Goal: Task Accomplishment & Management: Use online tool/utility

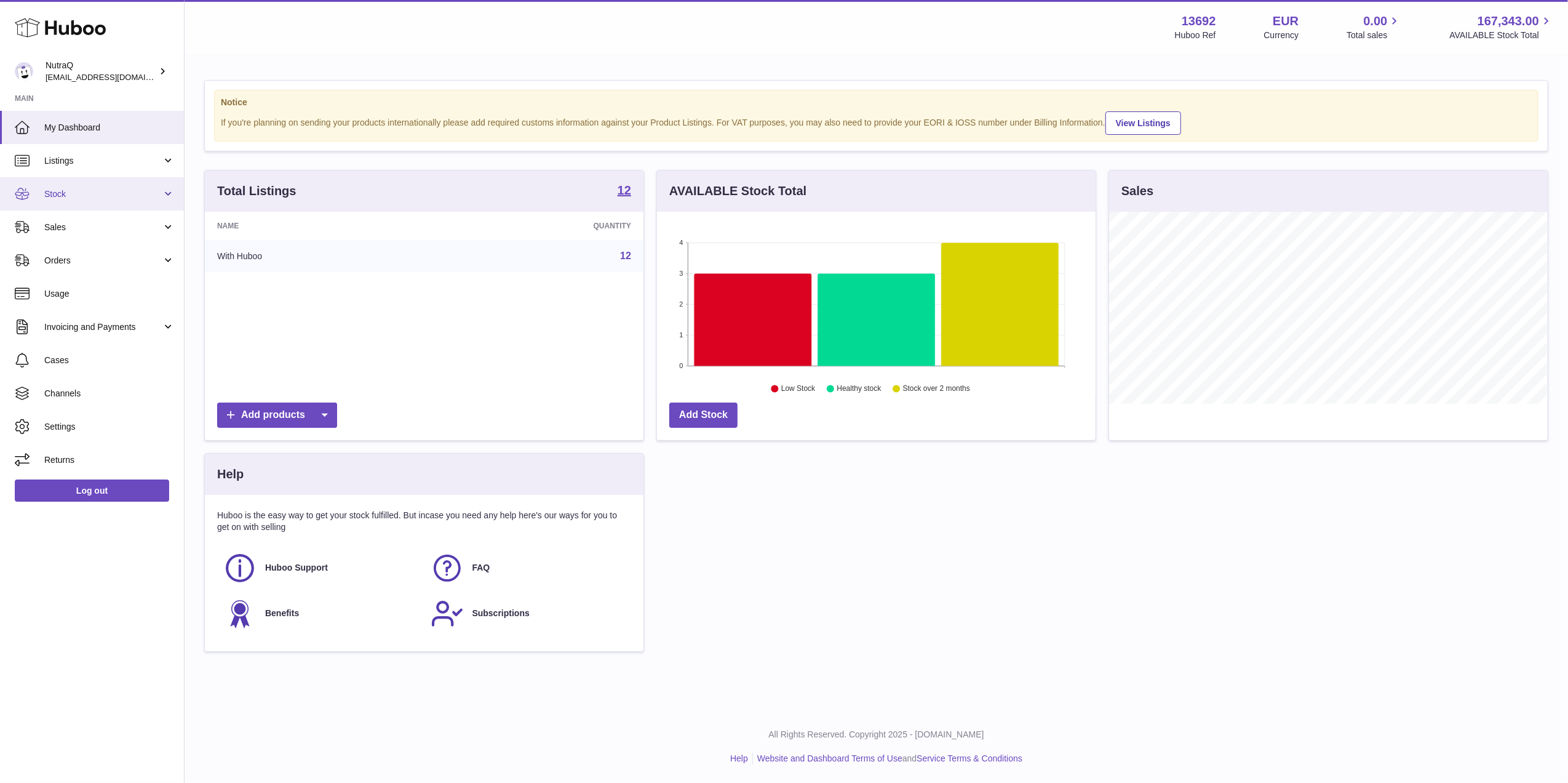
scroll to position [192, 439]
click at [74, 235] on link "Sales" at bounding box center [92, 226] width 184 height 33
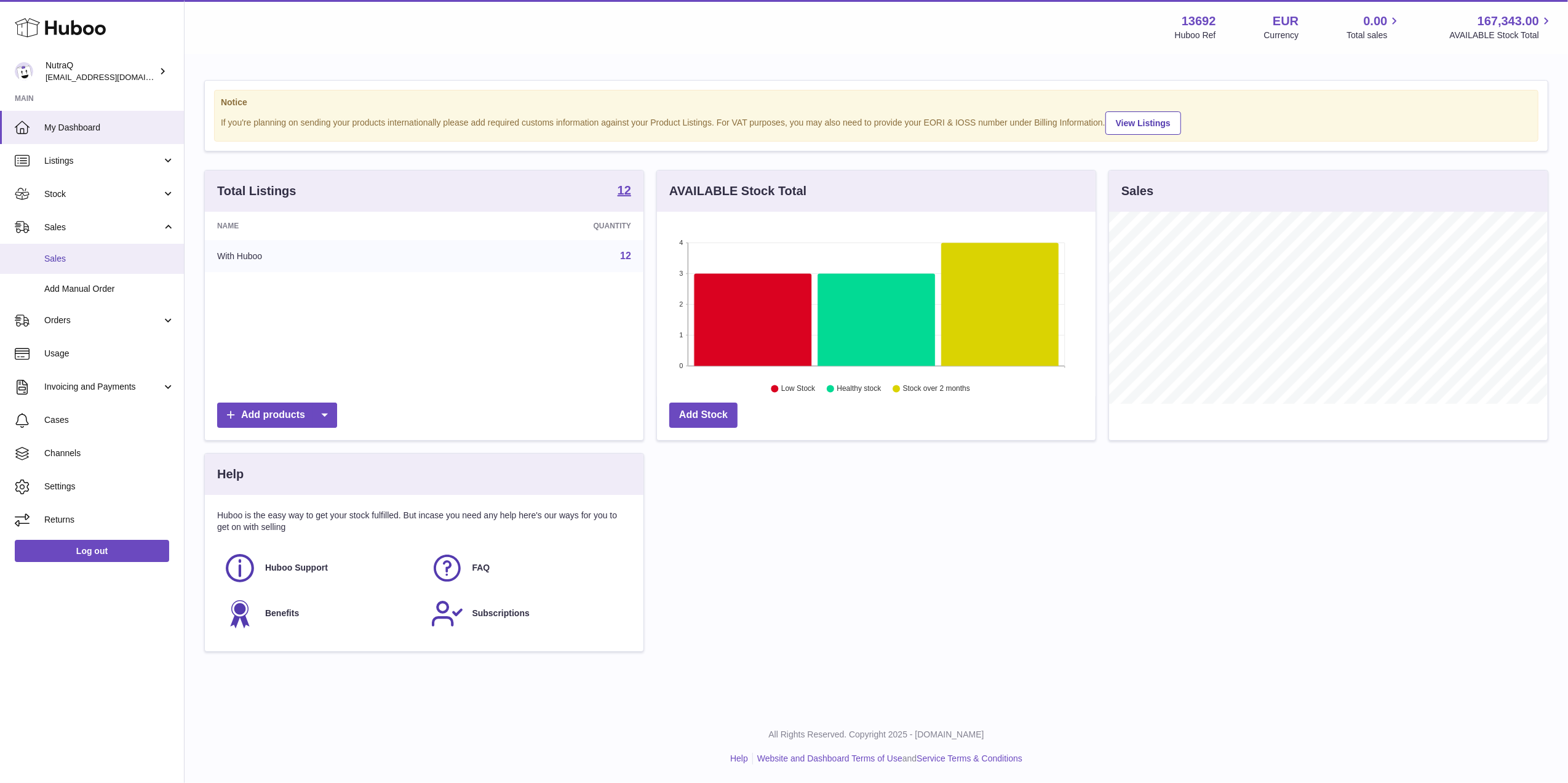
click at [125, 255] on span "Sales" at bounding box center [109, 259] width 130 height 11
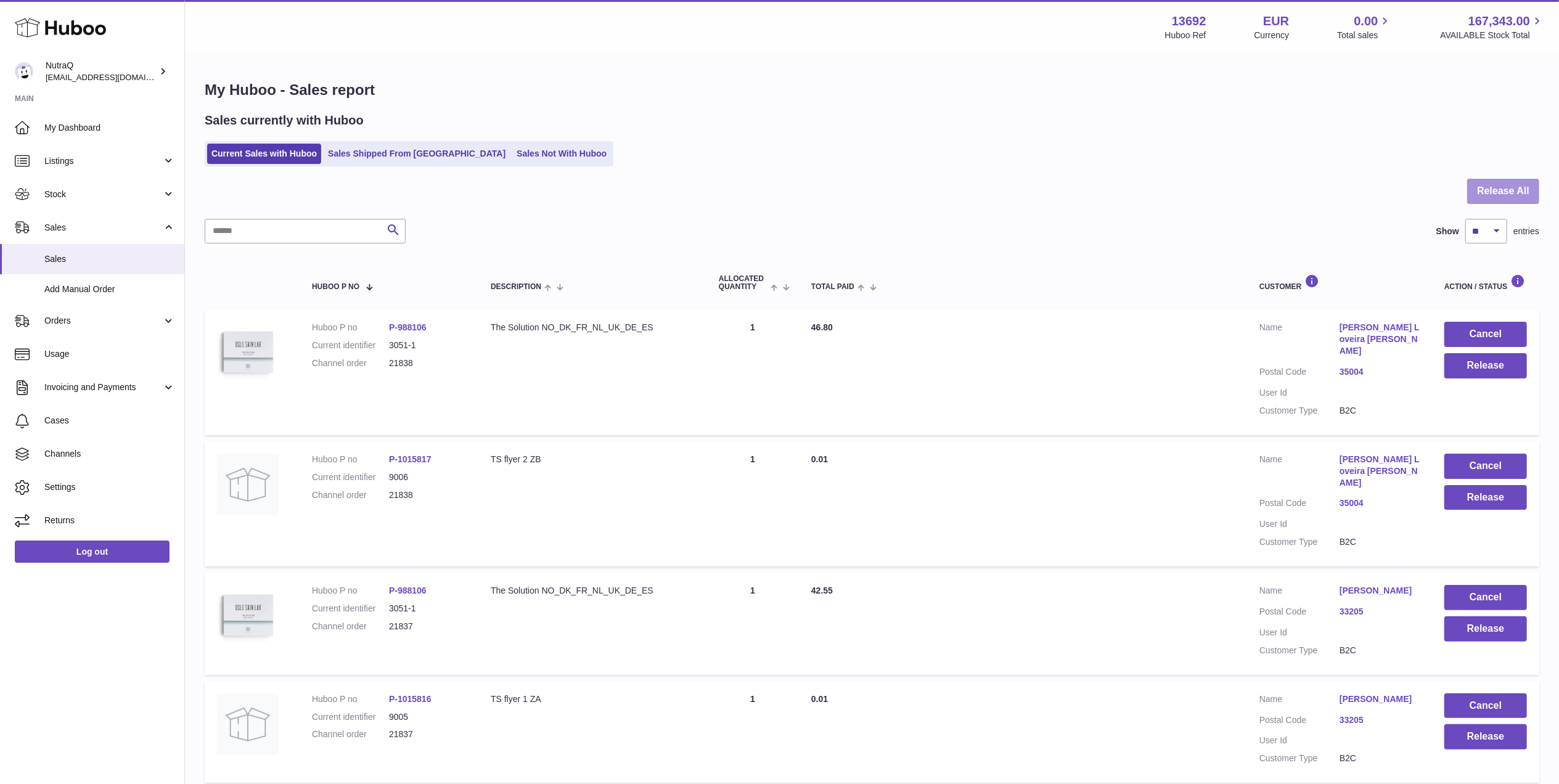
click at [1505, 201] on button "Release All" at bounding box center [1503, 191] width 72 height 25
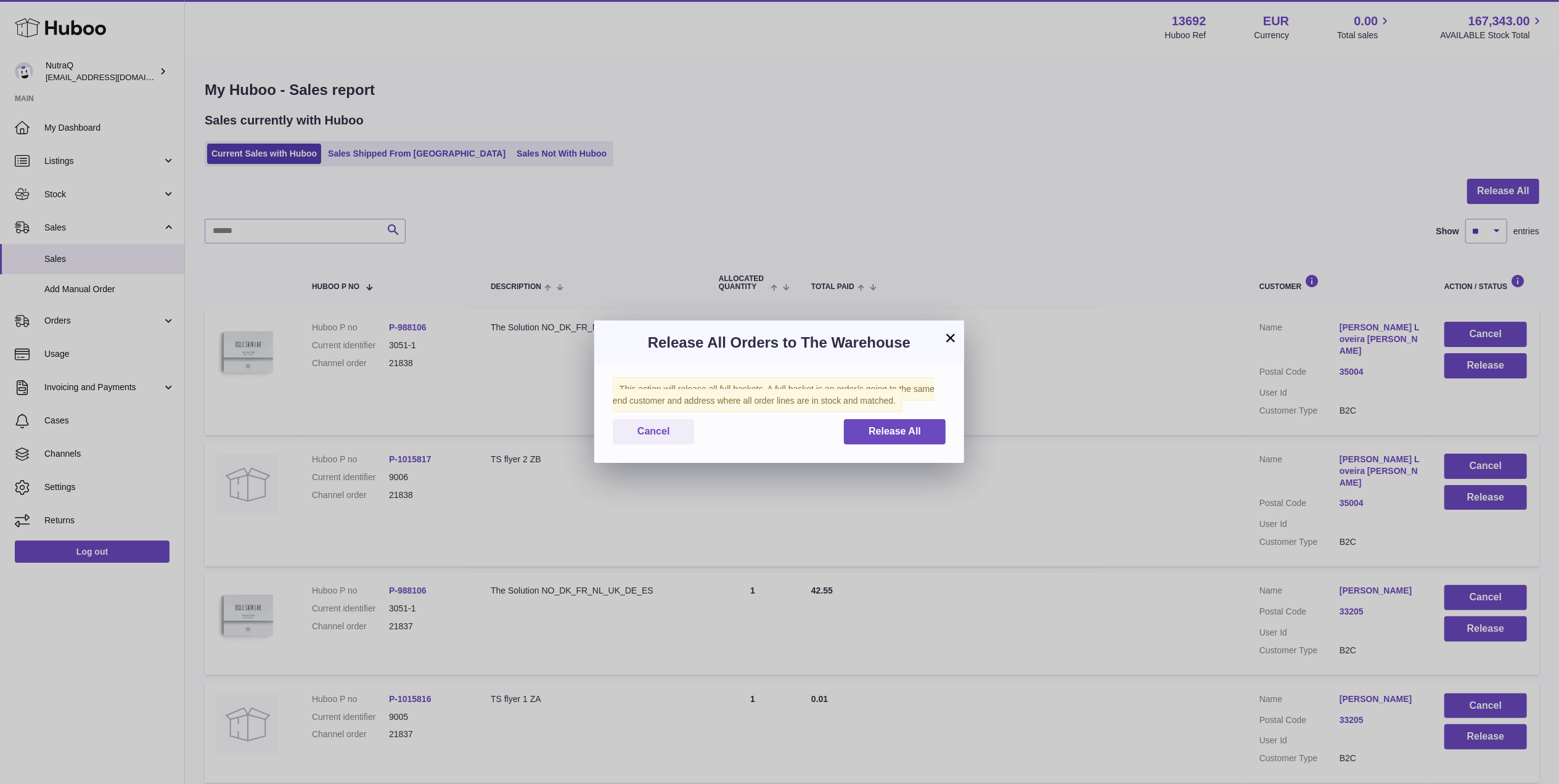
click at [891, 451] on div "This action will release all full baskets. A full basket is an order/s going to…" at bounding box center [779, 413] width 370 height 98
click at [891, 440] on button "Release All" at bounding box center [895, 431] width 102 height 25
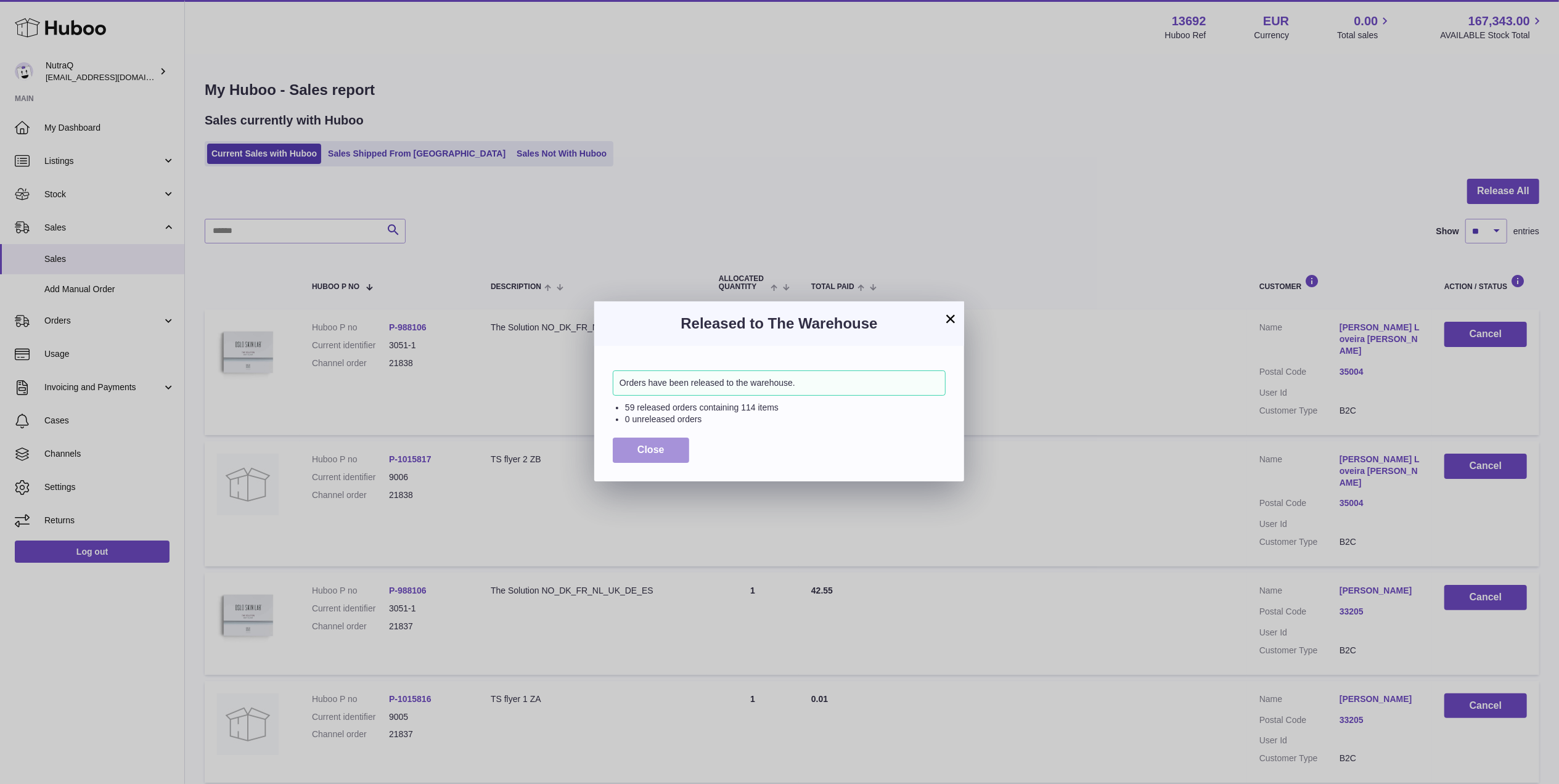
click at [662, 451] on span "Close" at bounding box center [652, 449] width 28 height 11
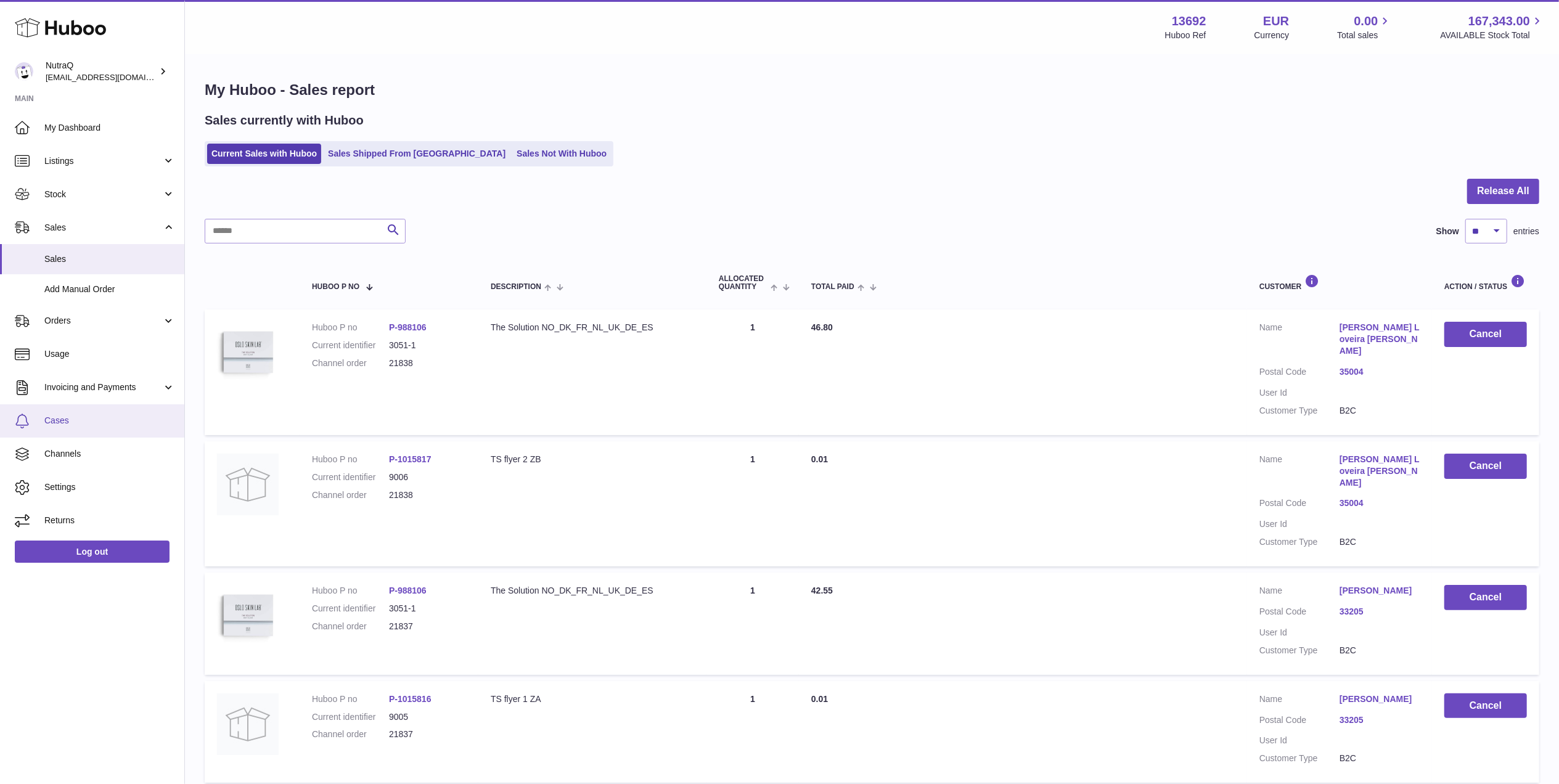
click at [122, 420] on span "Cases" at bounding box center [109, 421] width 130 height 11
